Goal: Information Seeking & Learning: Learn about a topic

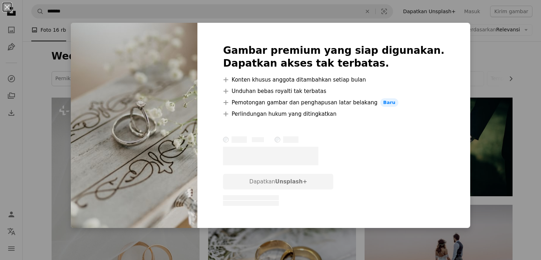
scroll to position [605, 0]
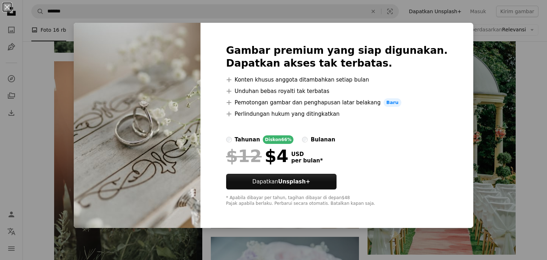
click at [158, 63] on img at bounding box center [137, 125] width 127 height 205
click at [159, 137] on img at bounding box center [137, 125] width 127 height 205
click at [480, 65] on div "An X shape Gambar premium yang siap digunakan. Dapatkan akses tak terbatas. A p…" at bounding box center [273, 130] width 547 height 260
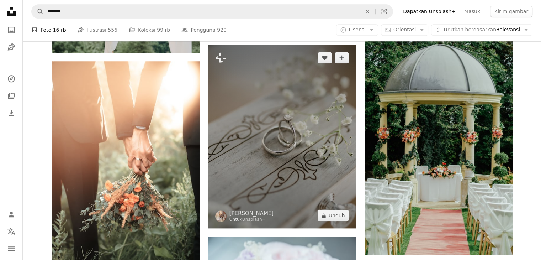
click at [338, 86] on img at bounding box center [282, 136] width 148 height 183
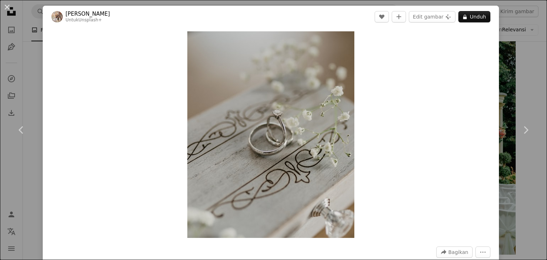
click at [522, 58] on div "An X shape Chevron left Chevron right [PERSON_NAME] Untuk Unsplash+ A heart A p…" at bounding box center [273, 130] width 547 height 260
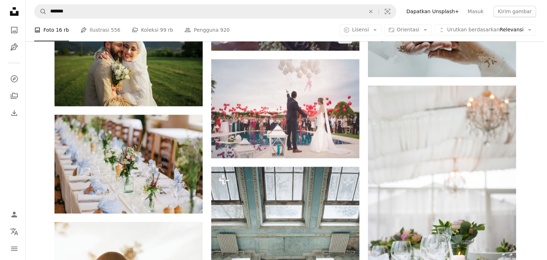
scroll to position [818, 0]
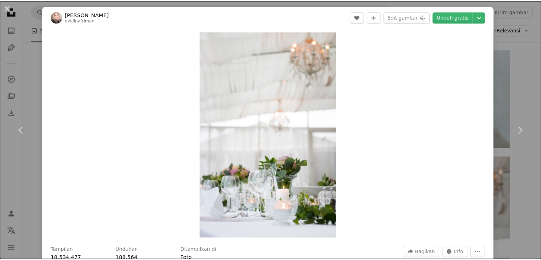
scroll to position [36, 0]
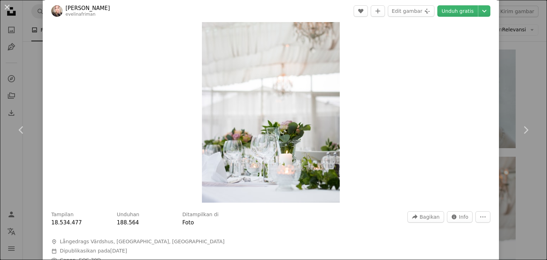
click at [499, 73] on div "An X shape Chevron left Chevron right [PERSON_NAME] evelinafriman A heart A plu…" at bounding box center [273, 130] width 547 height 260
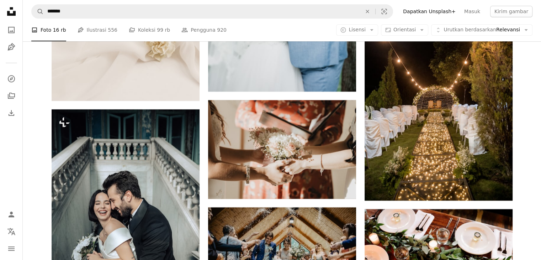
scroll to position [3274, 0]
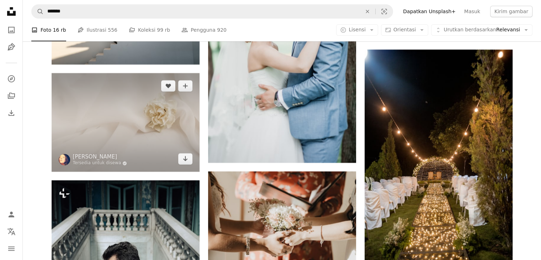
click at [131, 100] on img at bounding box center [126, 122] width 148 height 99
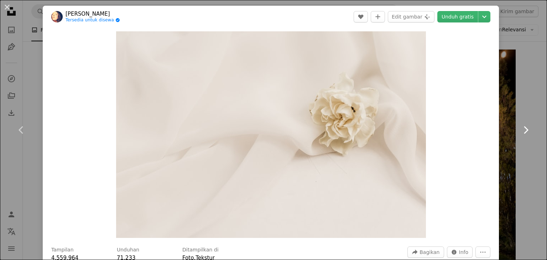
click at [508, 120] on link "Chevron right" at bounding box center [525, 130] width 43 height 68
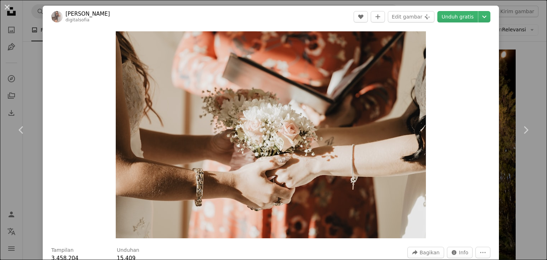
click at [526, 49] on div "An X shape Chevron left Chevron right [PERSON_NAME] digitalsofia A heart A plus…" at bounding box center [273, 130] width 547 height 260
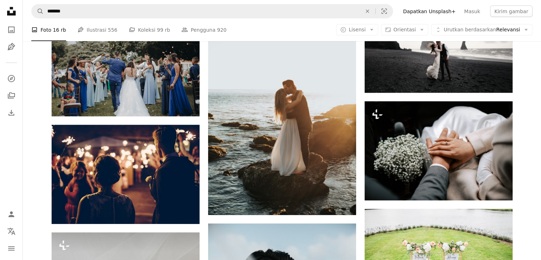
scroll to position [4164, 0]
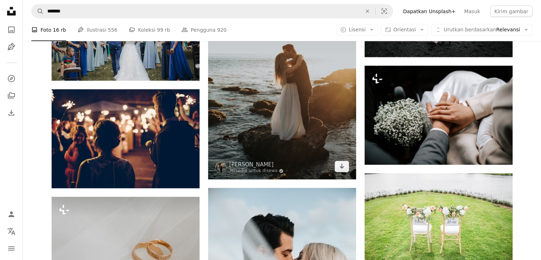
click at [279, 128] on img at bounding box center [282, 68] width 148 height 222
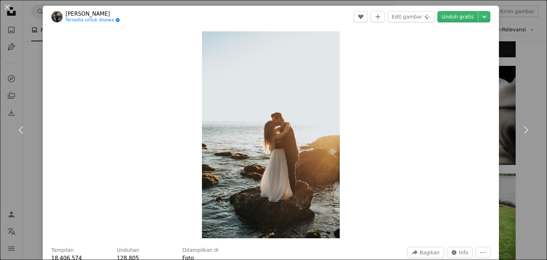
click at [510, 53] on div "An X shape Chevron left Chevron right [PERSON_NAME] Tersedia untuk disewa A che…" at bounding box center [273, 130] width 547 height 260
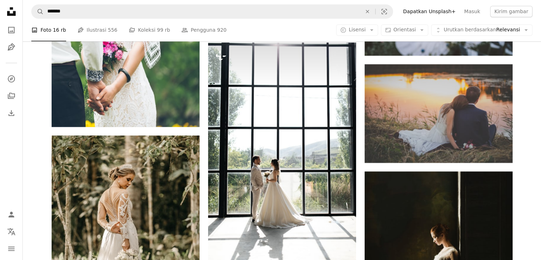
scroll to position [12135, 0]
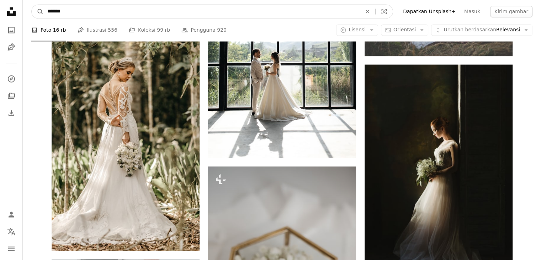
click at [48, 10] on input "*******" at bounding box center [202, 12] width 316 height 14
type input "**********"
click at [32, 5] on button "A magnifying glass" at bounding box center [38, 12] width 12 height 14
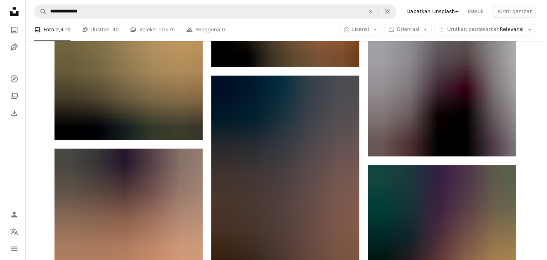
scroll to position [3665, 0]
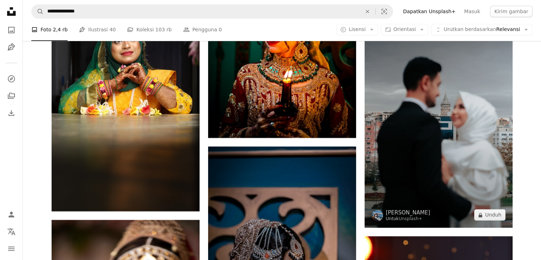
click at [393, 133] on img at bounding box center [439, 116] width 148 height 222
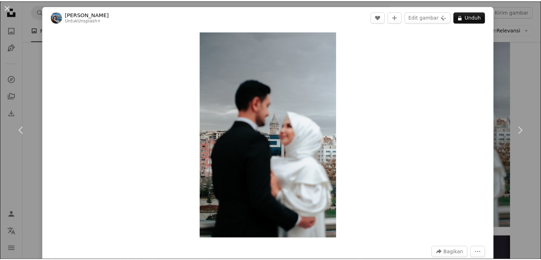
scroll to position [214, 0]
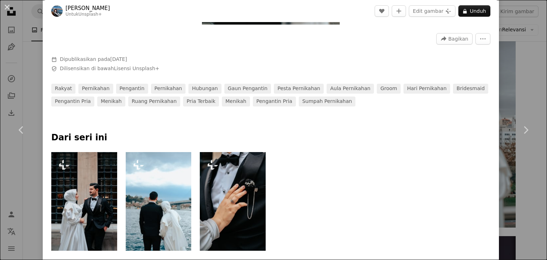
click at [520, 55] on div "An X shape Chevron left Chevron right [PERSON_NAME] Untuk Unsplash+ A heart A p…" at bounding box center [273, 130] width 547 height 260
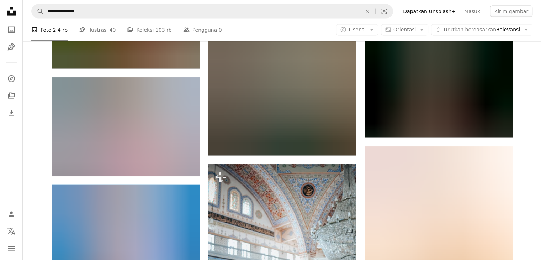
scroll to position [17900, 0]
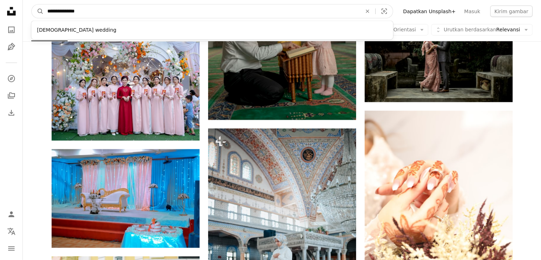
drag, startPoint x: 89, startPoint y: 11, endPoint x: 33, endPoint y: 2, distance: 56.6
click at [31, 10] on nav "**********" at bounding box center [282, 11] width 518 height 23
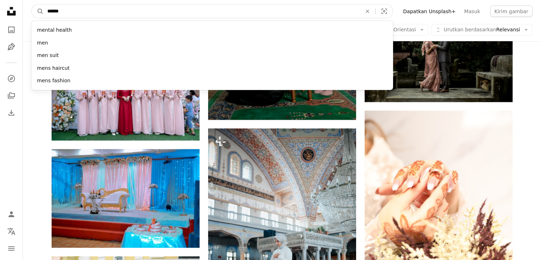
type input "*******"
click button "A magnifying glass" at bounding box center [38, 12] width 12 height 14
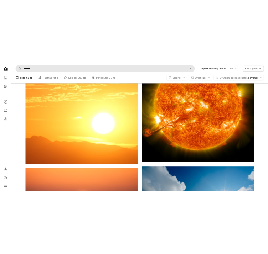
scroll to position [2907, 0]
